Goal: Find specific page/section: Find specific page/section

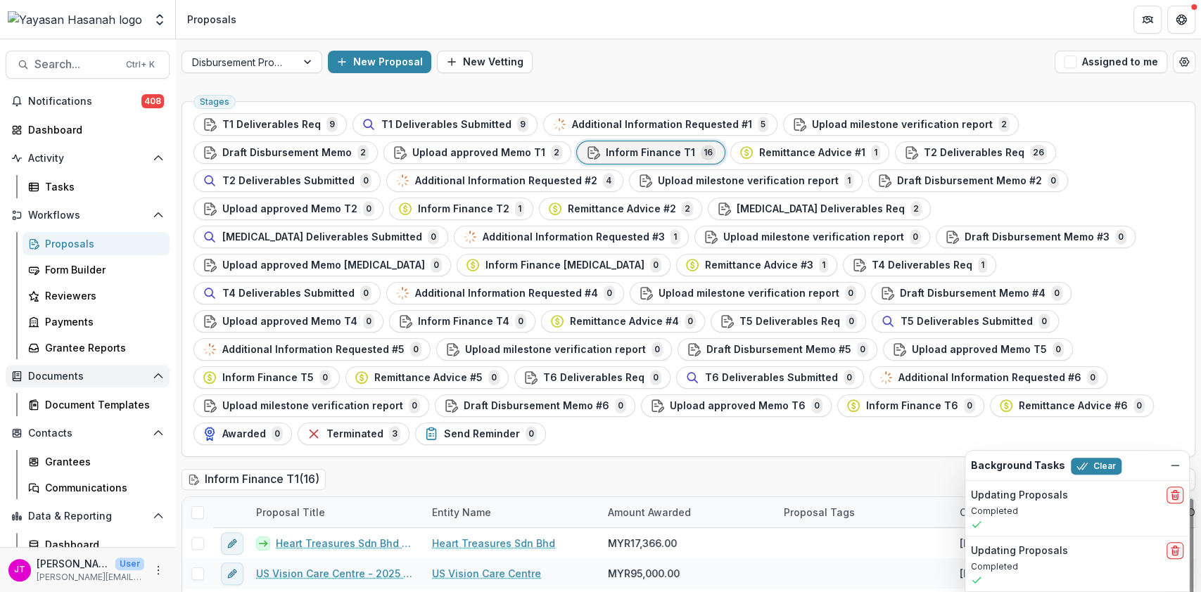
scroll to position [262, 0]
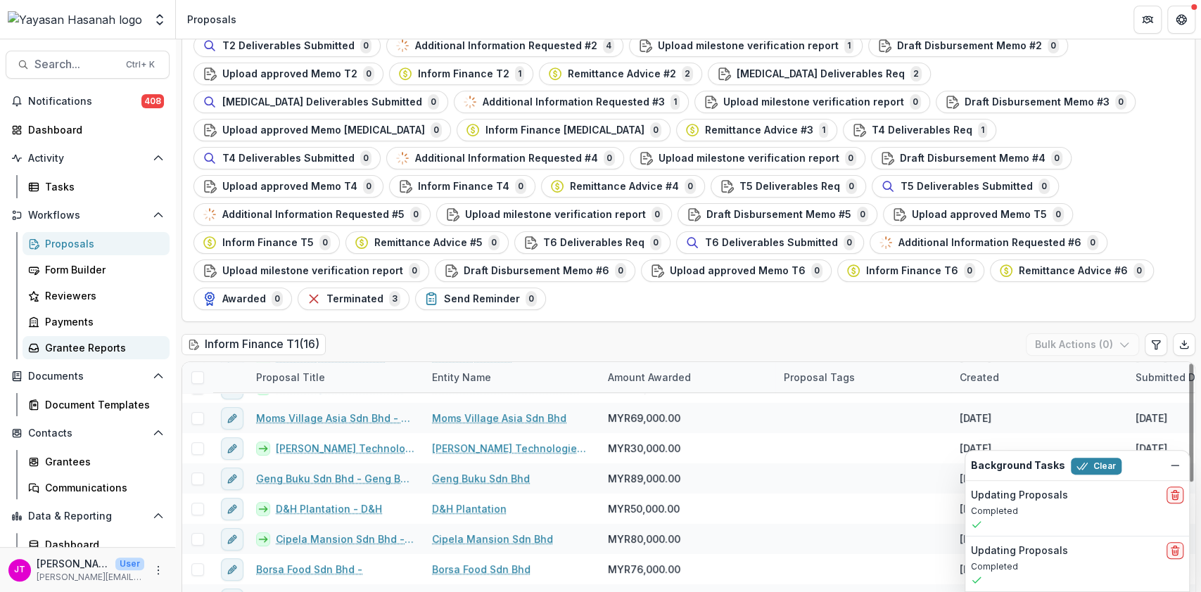
click at [89, 342] on div "Grantee Reports" at bounding box center [101, 348] width 113 height 15
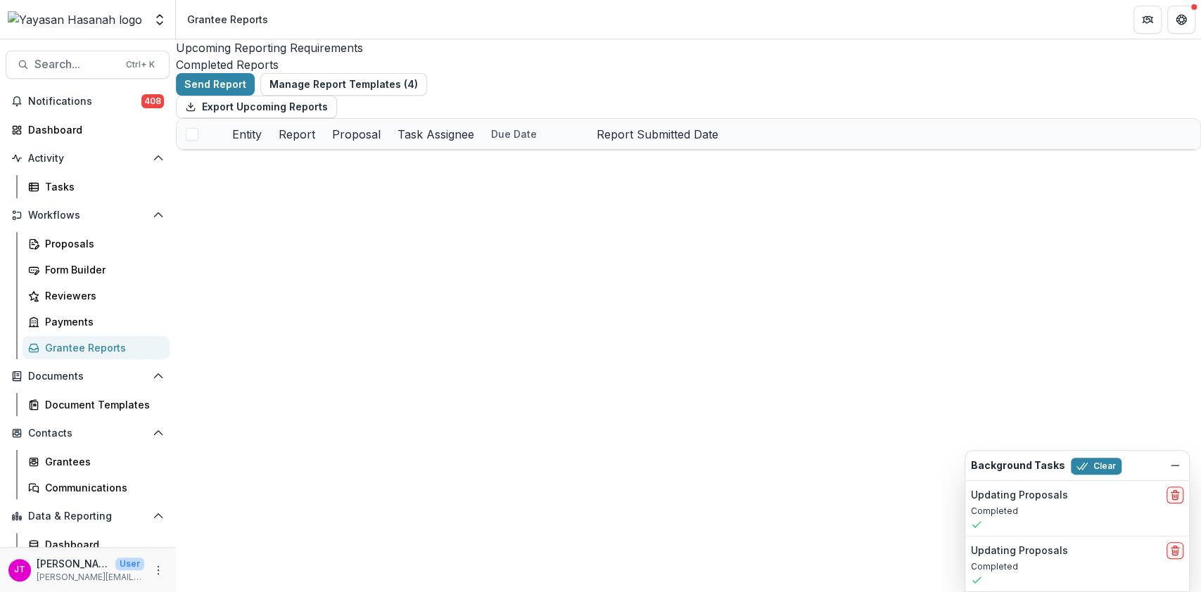
click at [444, 73] on div "Send Report Manage Report Templates ( 4 ) Export Upcoming Reports Entity Report…" at bounding box center [688, 111] width 1025 height 77
click at [444, 59] on div "Completed Reports" at bounding box center [688, 64] width 1025 height 17
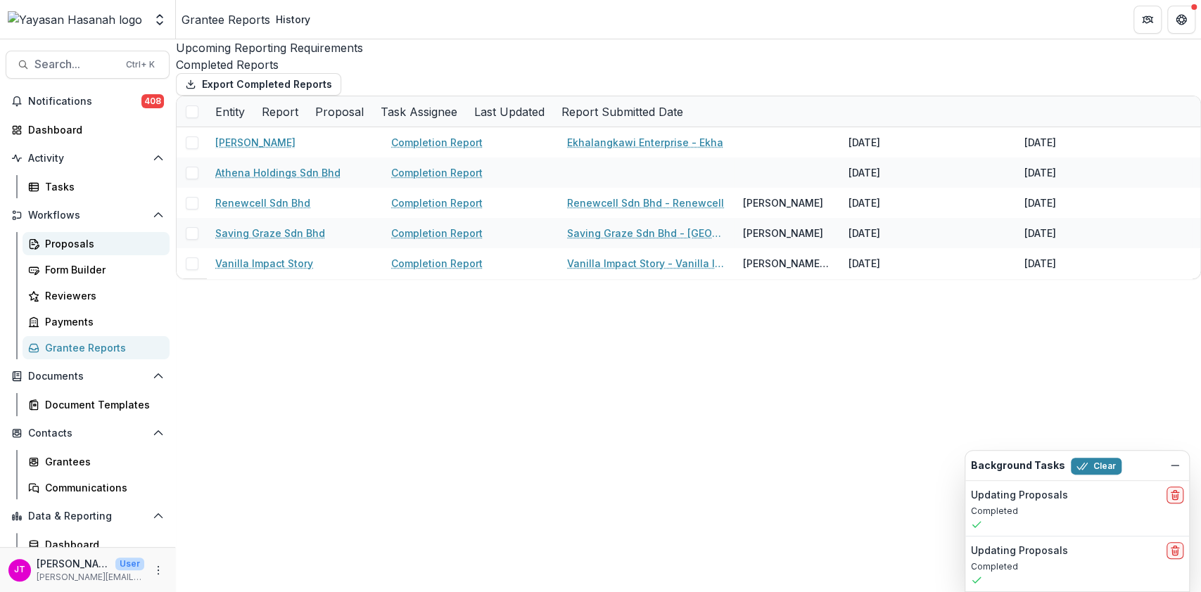
click at [53, 246] on div "Proposals" at bounding box center [101, 243] width 113 height 15
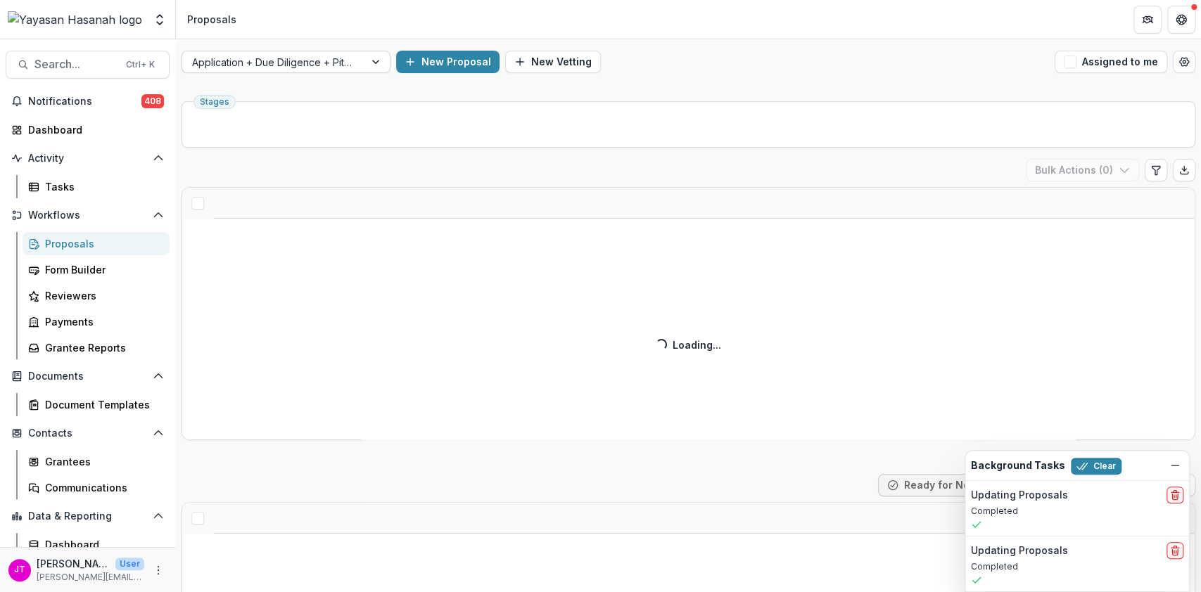
click at [282, 56] on div at bounding box center [273, 62] width 163 height 18
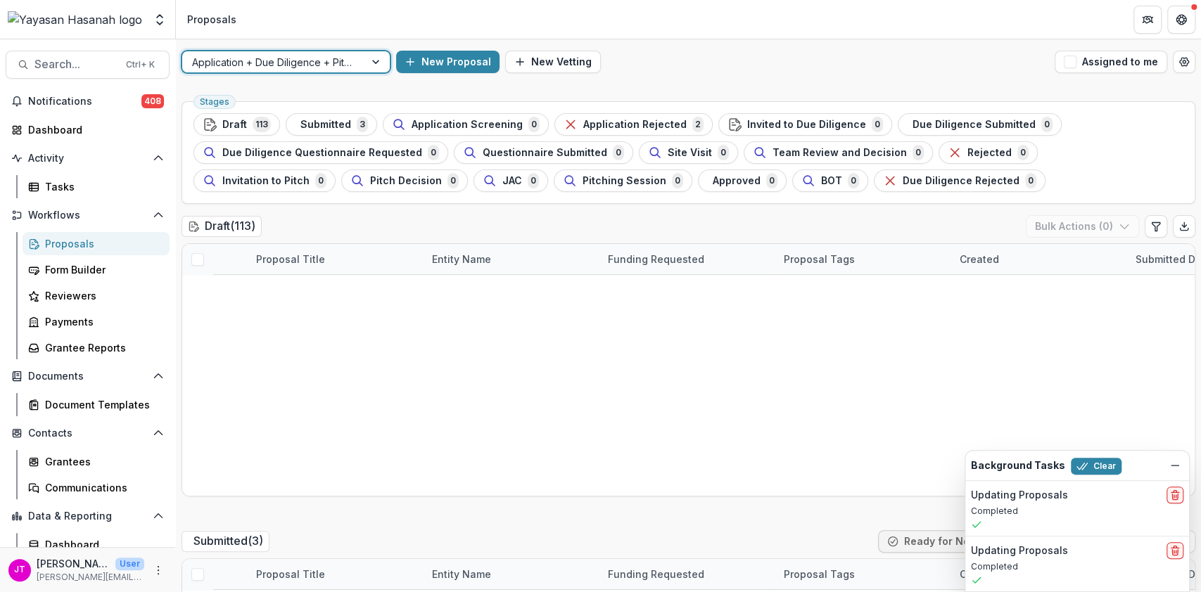
scroll to position [154, 0]
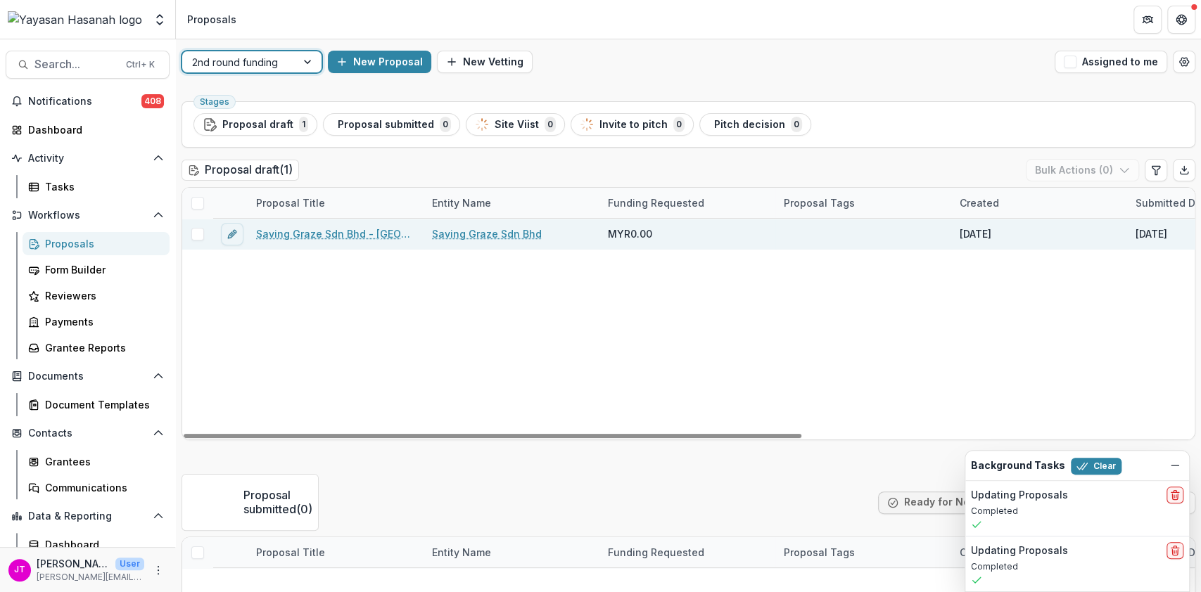
click at [367, 232] on link "Saving Graze Sdn Bhd - [GEOGRAPHIC_DATA]" at bounding box center [335, 234] width 159 height 15
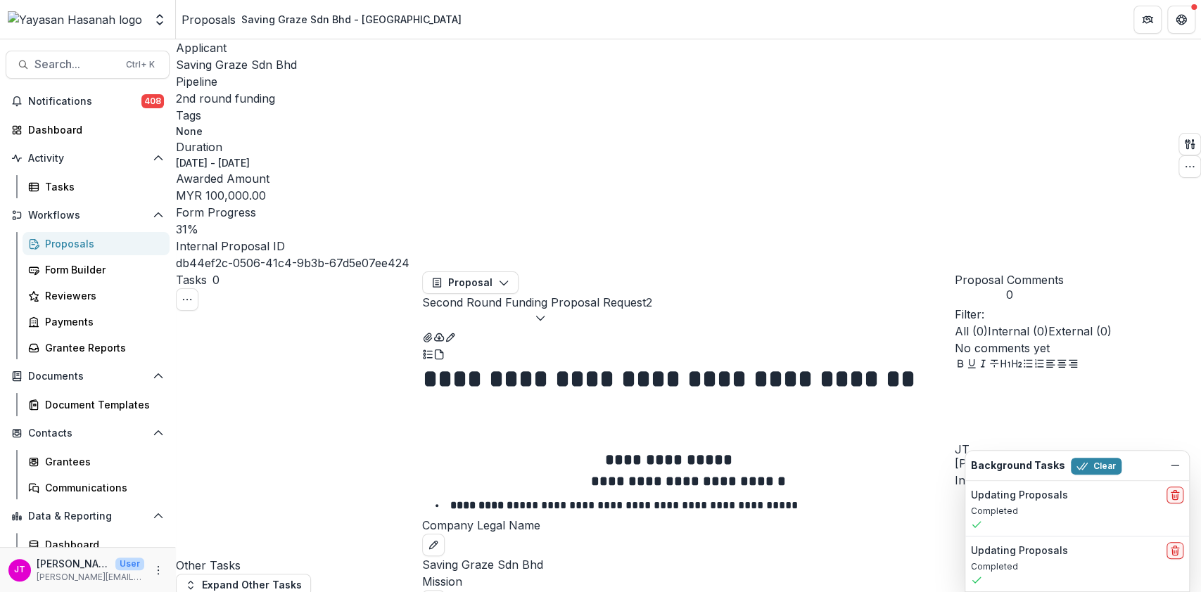
scroll to position [844, 0]
drag, startPoint x: 80, startPoint y: 47, endPoint x: 79, endPoint y: 56, distance: 8.5
click at [80, 49] on div "Search... Ctrl + K Notifications 408 Dashboard Activity Tasks Workflows Proposa…" at bounding box center [88, 315] width 176 height 553
click at [77, 63] on span "Search..." at bounding box center [75, 64] width 83 height 13
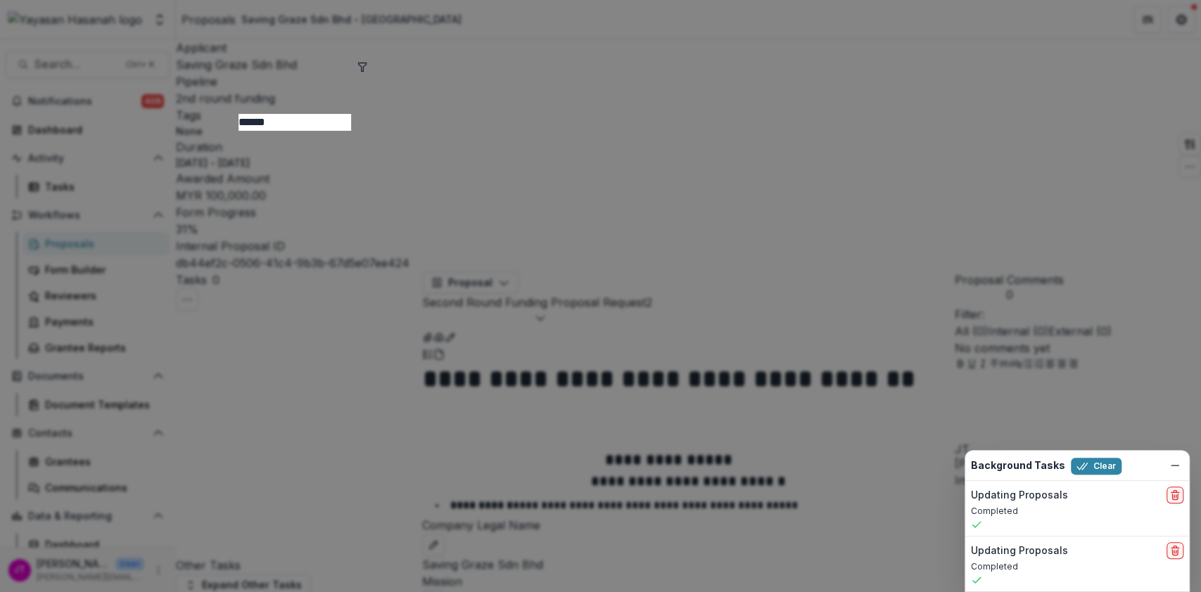
type input "******"
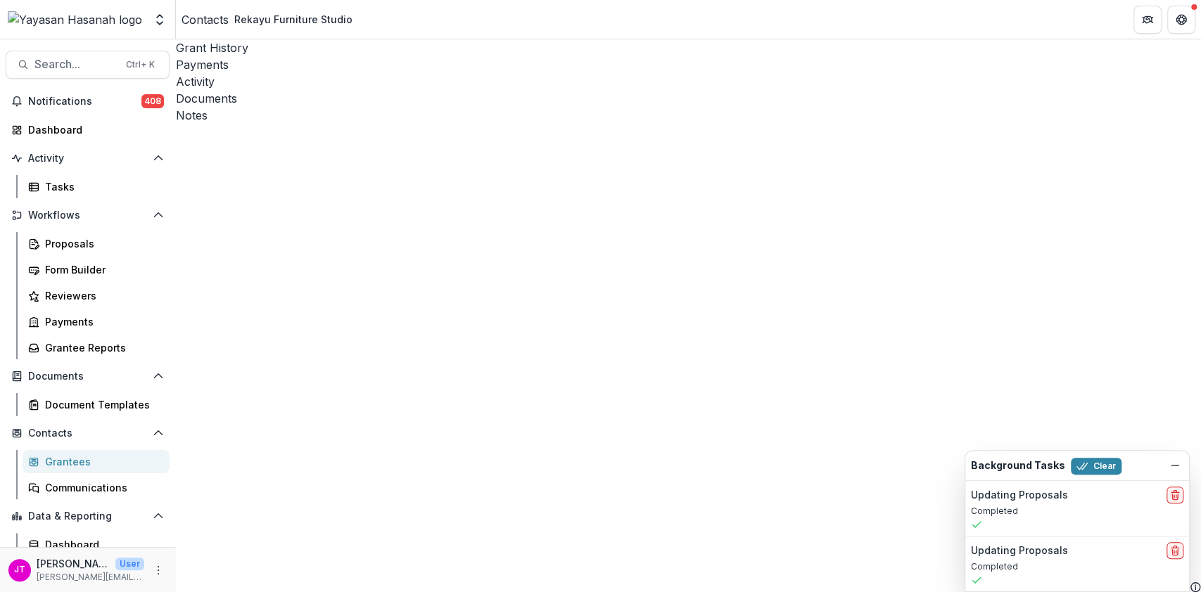
click at [1175, 463] on icon "Dismiss" at bounding box center [1174, 465] width 11 height 11
